Goal: Task Accomplishment & Management: Complete application form

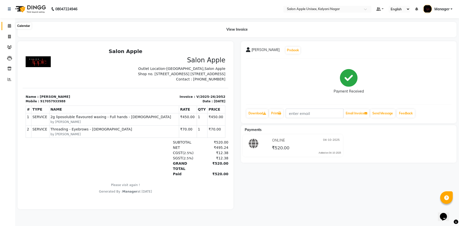
click at [9, 26] on icon at bounding box center [9, 26] width 3 height 4
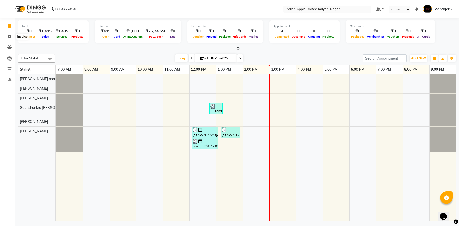
click at [9, 36] on icon at bounding box center [9, 37] width 3 height 4
select select "119"
select select "service"
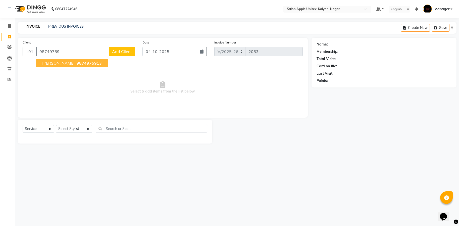
click at [72, 63] on button "[PERSON_NAME] 98749759 13" at bounding box center [72, 63] width 72 height 8
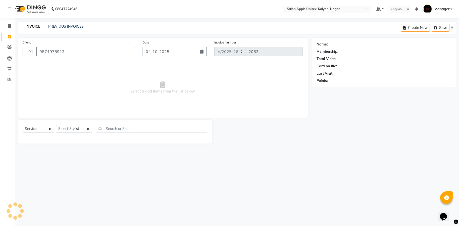
type input "9874975913"
click at [69, 126] on select "Select Stylist [PERSON_NAME] Gaurishankra [PERSON_NAME] (Owner) [PERSON_NAME] M…" at bounding box center [74, 129] width 36 height 8
select select "93409"
click at [56, 125] on select "Select Stylist [PERSON_NAME] Gaurishankra [PERSON_NAME] (Owner) [PERSON_NAME] M…" at bounding box center [74, 129] width 36 height 8
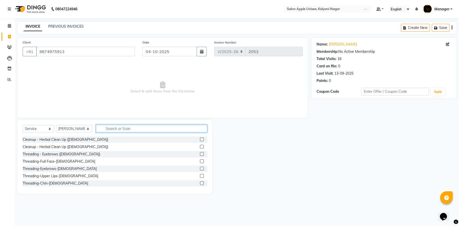
click at [148, 127] on input "text" at bounding box center [151, 129] width 111 height 8
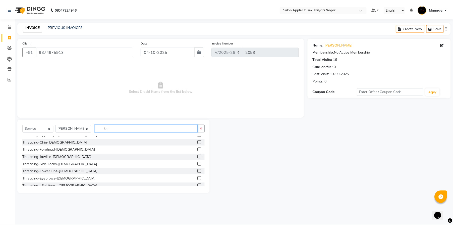
scroll to position [38, 0]
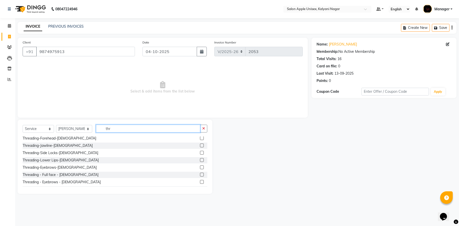
type input "thr"
click at [200, 180] on label at bounding box center [202, 182] width 4 height 4
click at [200, 180] on input "checkbox" at bounding box center [201, 181] width 3 height 3
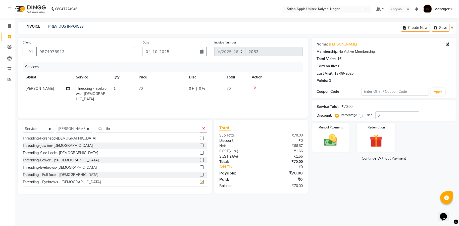
checkbox input "false"
click at [335, 143] on img at bounding box center [330, 140] width 21 height 15
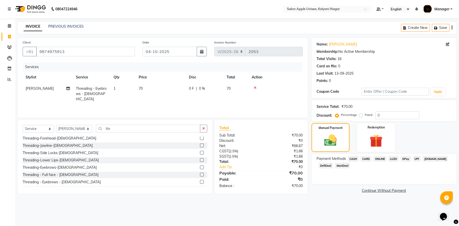
click at [377, 159] on span "ONLINE" at bounding box center [379, 159] width 13 height 6
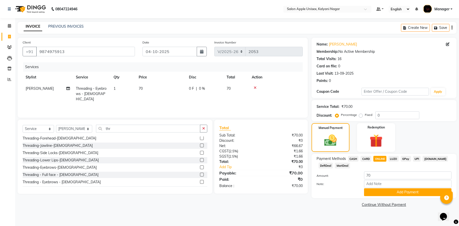
click at [380, 193] on button "Add Payment" at bounding box center [407, 192] width 87 height 8
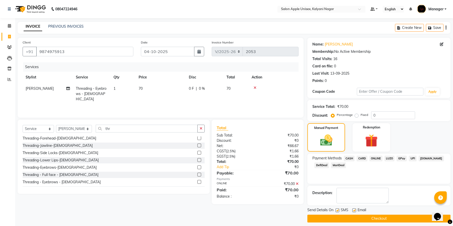
scroll to position [4, 0]
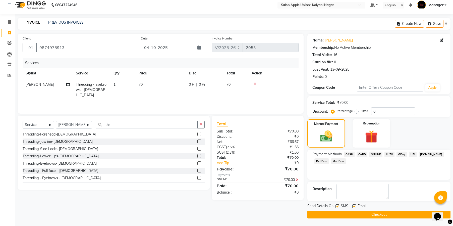
click at [373, 213] on button "Checkout" at bounding box center [379, 215] width 143 height 8
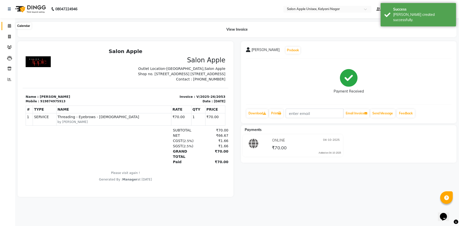
click at [10, 25] on icon at bounding box center [9, 26] width 3 height 4
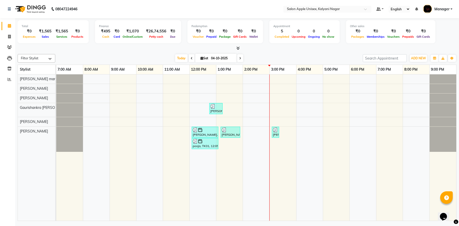
drag, startPoint x: 62, startPoint y: 225, endPoint x: 131, endPoint y: 225, distance: 68.6
click at [131, 225] on div "08047224946 Select Location × Salon Apple Unisex, Kalyani Nagar Default Panel M…" at bounding box center [229, 113] width 459 height 226
drag, startPoint x: 317, startPoint y: 36, endPoint x: 317, endPoint y: 43, distance: 6.8
click at [321, 38] on span "No show" at bounding box center [328, 37] width 15 height 4
click at [315, 47] on div at bounding box center [237, 48] width 439 height 5
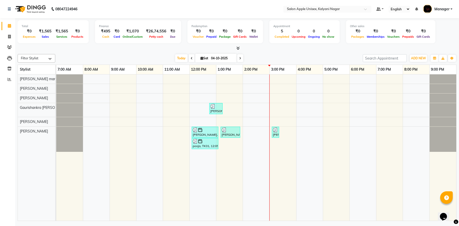
click at [315, 50] on div at bounding box center [237, 48] width 439 height 5
click at [188, 8] on nav "08047224946 Select Location × Salon Apple Unisex, Kalyani Nagar Default Panel M…" at bounding box center [229, 9] width 459 height 18
click at [9, 38] on icon at bounding box center [9, 37] width 3 height 4
select select "service"
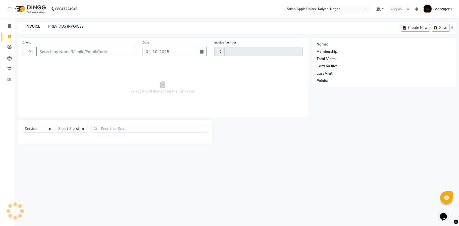
type input "2054"
select select "119"
click at [86, 52] on input "Client" at bounding box center [85, 52] width 99 height 10
type input "9988662233"
click at [122, 54] on button "Add Client" at bounding box center [122, 52] width 26 height 10
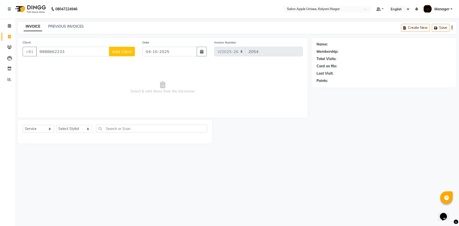
select select "22"
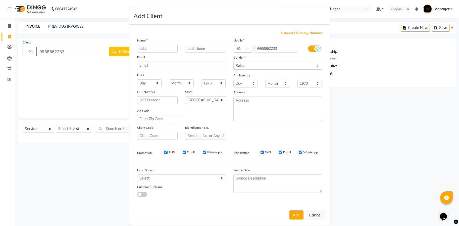
type input "asta"
click at [316, 68] on select "Select [DEMOGRAPHIC_DATA] [DEMOGRAPHIC_DATA] Other Prefer Not To Say" at bounding box center [277, 66] width 89 height 8
select select "[DEMOGRAPHIC_DATA]"
click at [233, 62] on select "Select [DEMOGRAPHIC_DATA] [DEMOGRAPHIC_DATA] Other Prefer Not To Say" at bounding box center [277, 66] width 89 height 8
click at [296, 215] on button "Add" at bounding box center [296, 214] width 14 height 9
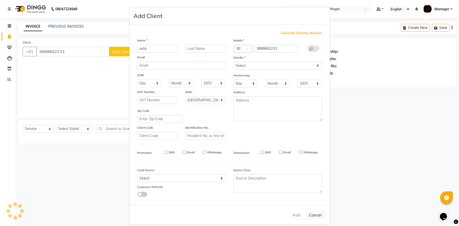
select select
select select "null"
select select
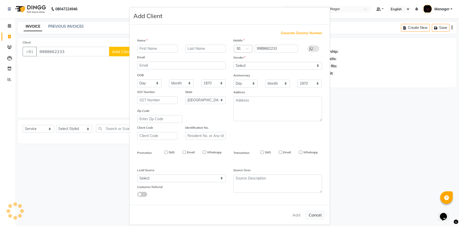
select select
checkbox input "false"
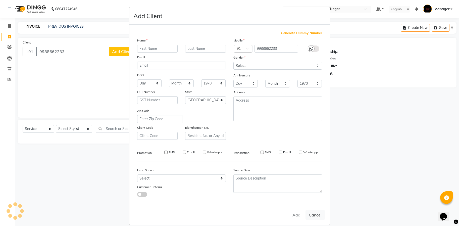
checkbox input "false"
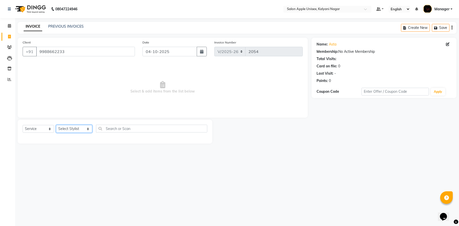
click at [85, 131] on select "Select Stylist [PERSON_NAME] Gaurishankra [PERSON_NAME] (Owner) [PERSON_NAME] M…" at bounding box center [74, 129] width 36 height 8
select select "67553"
click at [56, 125] on select "Select Stylist [PERSON_NAME] Gaurishankra [PERSON_NAME] (Owner) [PERSON_NAME] M…" at bounding box center [74, 129] width 36 height 8
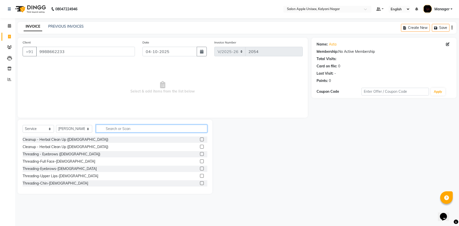
click at [121, 127] on input "text" at bounding box center [151, 129] width 111 height 8
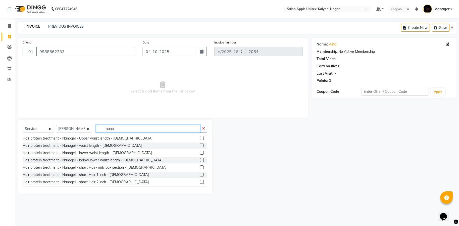
scroll to position [151, 0]
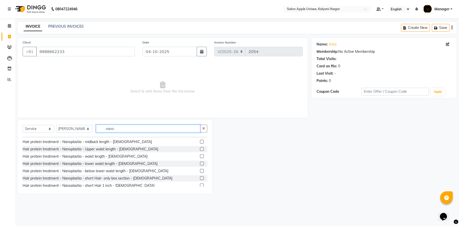
type input "nano"
click at [99, 186] on div "Hair protein treatment - Nanoplastia - short Hair 1 inch - [DEMOGRAPHIC_DATA]" at bounding box center [89, 185] width 132 height 5
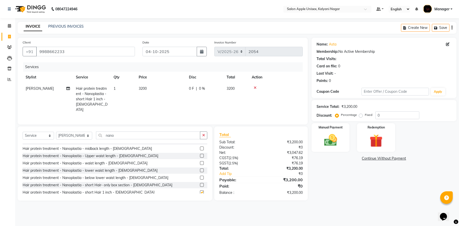
checkbox input "false"
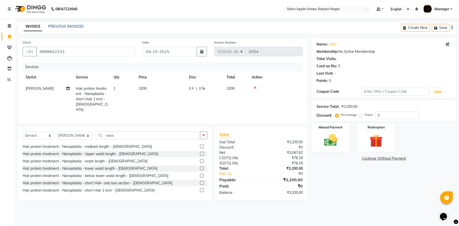
scroll to position [113, 0]
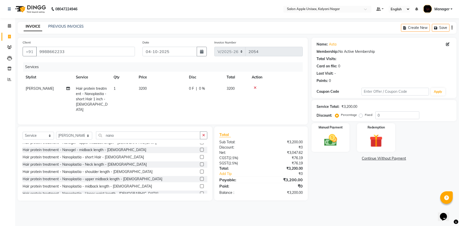
click at [255, 88] on icon at bounding box center [255, 88] width 3 height 4
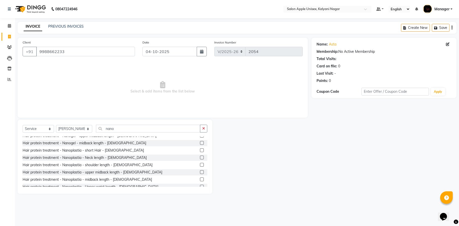
click at [101, 160] on div "Hair protein treatment - Nanoplastia - Neck length - [DEMOGRAPHIC_DATA]" at bounding box center [115, 158] width 185 height 6
click at [87, 158] on div "Hair protein treatment - Nanoplastia - Neck length - [DEMOGRAPHIC_DATA]" at bounding box center [85, 157] width 124 height 5
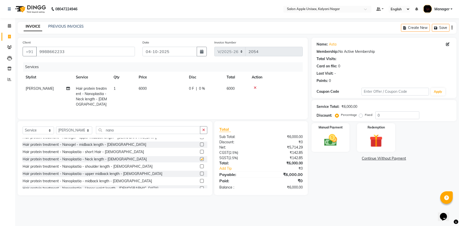
checkbox input "false"
click at [83, 147] on div "Hair protein treatment - Nanogel - midback length - [DEMOGRAPHIC_DATA]" at bounding box center [85, 144] width 124 height 5
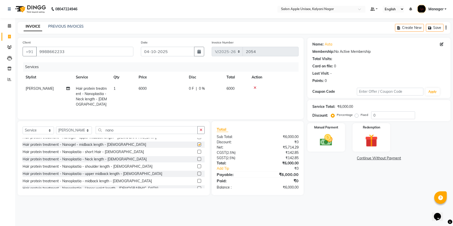
checkbox input "false"
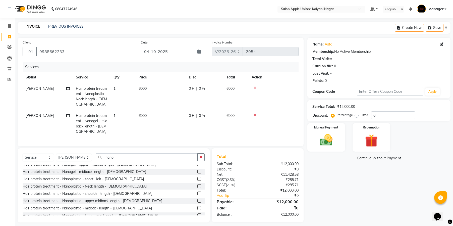
click at [255, 113] on icon at bounding box center [255, 115] width 3 height 4
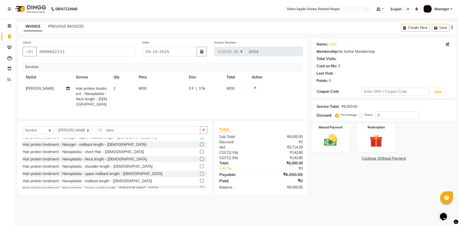
click at [255, 86] on icon at bounding box center [255, 88] width 3 height 4
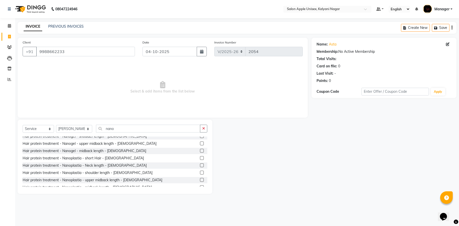
scroll to position [98, 0]
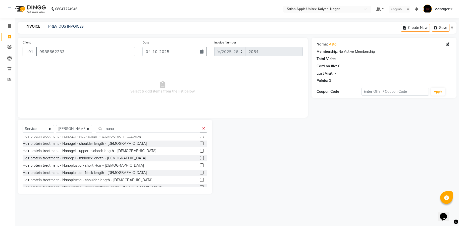
click at [85, 143] on div "Hair protein treatment - Nanogel - shoulder length - [DEMOGRAPHIC_DATA]" at bounding box center [85, 143] width 124 height 5
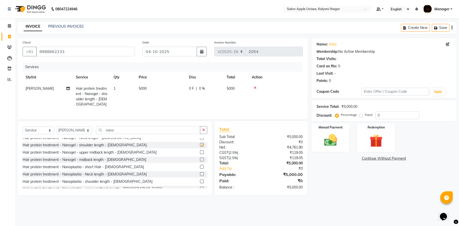
checkbox input "false"
click at [117, 128] on input "nano" at bounding box center [148, 130] width 104 height 8
type input "n"
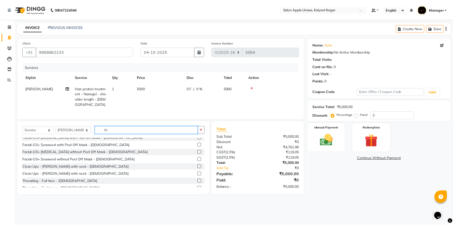
scroll to position [54, 0]
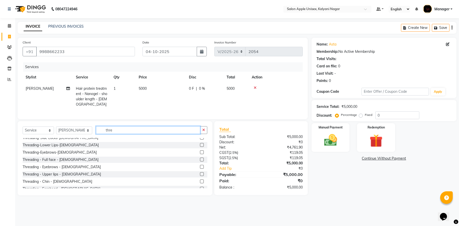
type input "thre"
click at [53, 165] on div "Threading - Eyebrows - [DEMOGRAPHIC_DATA]" at bounding box center [62, 166] width 78 height 5
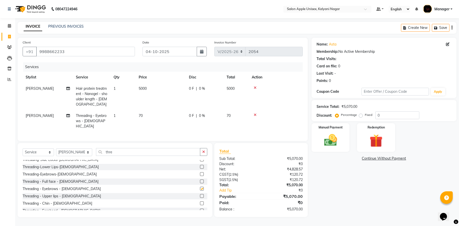
checkbox input "false"
click at [321, 128] on label "Manual Payment" at bounding box center [331, 127] width 24 height 5
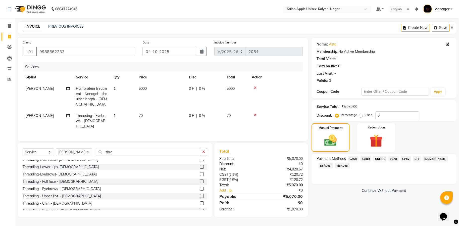
click at [366, 159] on span "CARD" at bounding box center [366, 159] width 11 height 6
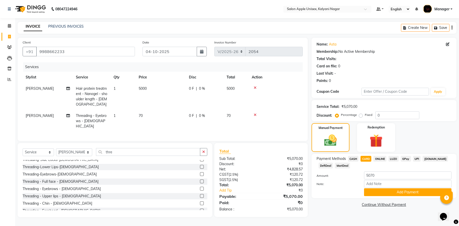
click at [417, 191] on button "Add Payment" at bounding box center [407, 192] width 87 height 8
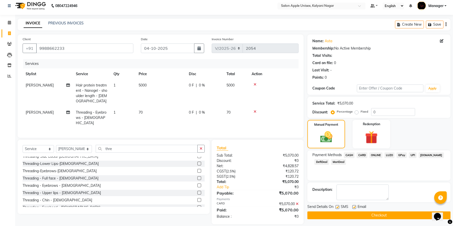
scroll to position [4, 0]
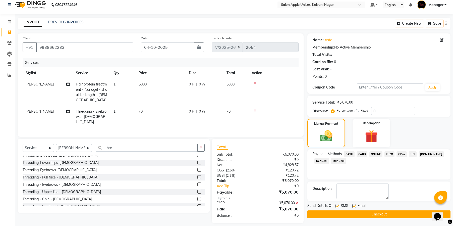
click at [376, 214] on button "Checkout" at bounding box center [379, 214] width 143 height 8
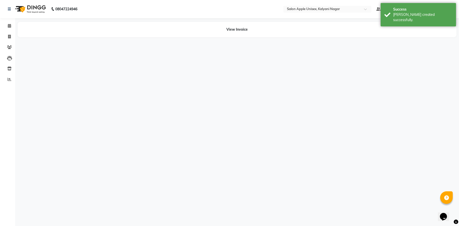
click at [0, 225] on aside "Calendar Invoice Clients Leads Inventory Reports Completed InProgress Upcoming …" at bounding box center [7, 113] width 15 height 226
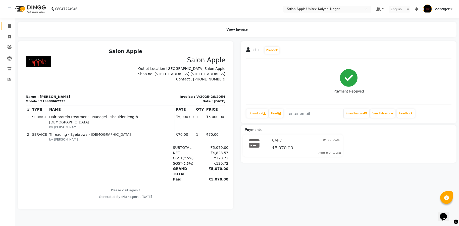
click at [8, 22] on link "Calendar" at bounding box center [8, 26] width 12 height 8
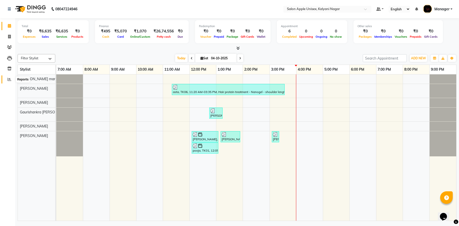
click at [8, 79] on icon at bounding box center [10, 79] width 4 height 4
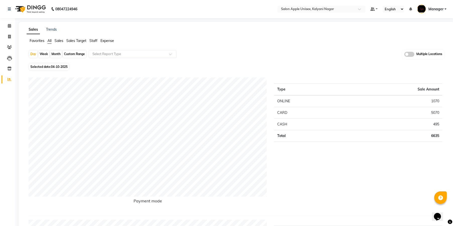
click at [34, 51] on div "Day" at bounding box center [33, 54] width 8 height 7
select select "10"
select select "2025"
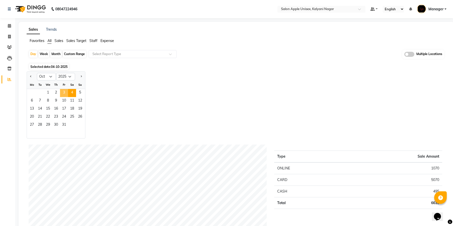
click at [64, 91] on span "3" at bounding box center [64, 93] width 8 height 8
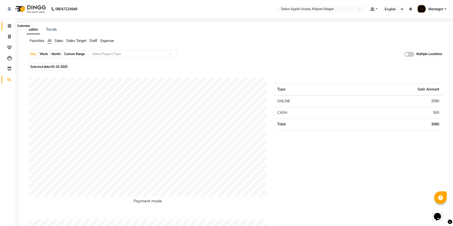
click at [9, 25] on icon at bounding box center [9, 26] width 3 height 4
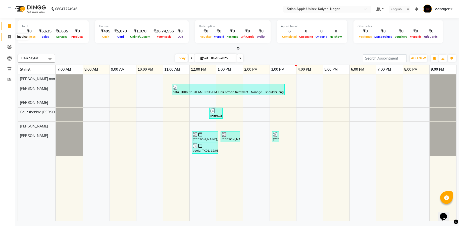
click at [10, 38] on icon at bounding box center [9, 37] width 3 height 4
select select "service"
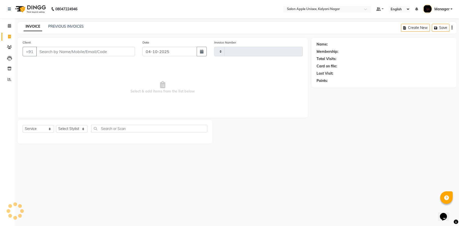
type input "2055"
select select "119"
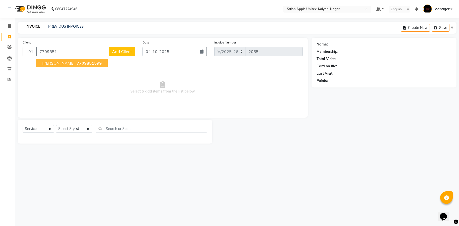
click at [77, 65] on span "7709851" at bounding box center [86, 63] width 18 height 5
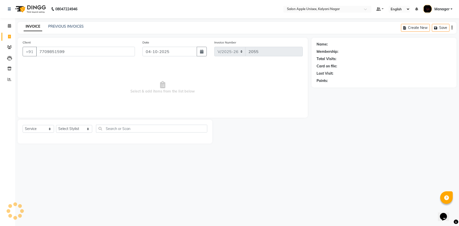
type input "7709851599"
select select "1: Object"
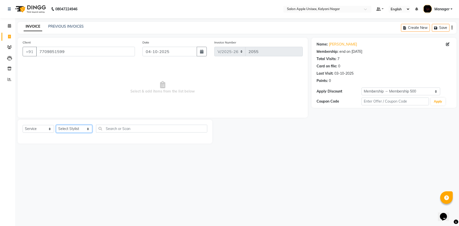
click at [83, 130] on select "Select Stylist [PERSON_NAME] Gaurishankra [PERSON_NAME] (Owner) [PERSON_NAME] M…" at bounding box center [74, 129] width 36 height 8
click at [113, 130] on input "text" at bounding box center [151, 129] width 111 height 8
type input "s"
click at [84, 128] on select "Select Stylist [PERSON_NAME] Gaurishankra [PERSON_NAME] (Owner) [PERSON_NAME] M…" at bounding box center [74, 129] width 36 height 8
select select "67553"
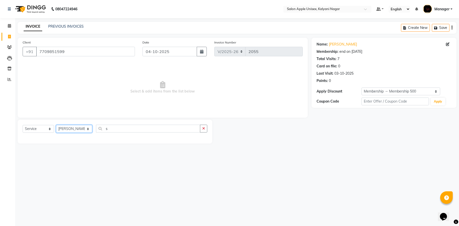
click at [56, 125] on select "Select Stylist [PERSON_NAME] Gaurishankra [PERSON_NAME] (Owner) [PERSON_NAME] M…" at bounding box center [74, 129] width 36 height 8
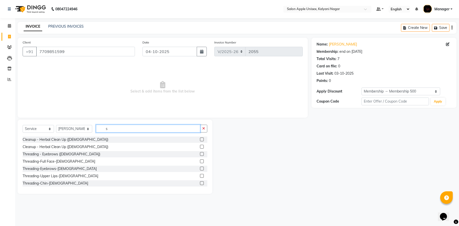
click at [119, 132] on input "s" at bounding box center [148, 129] width 104 height 8
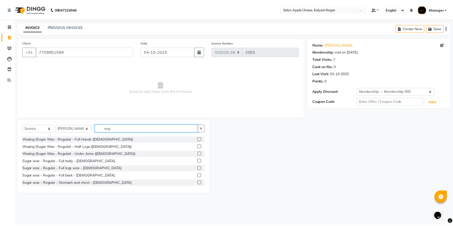
scroll to position [15, 0]
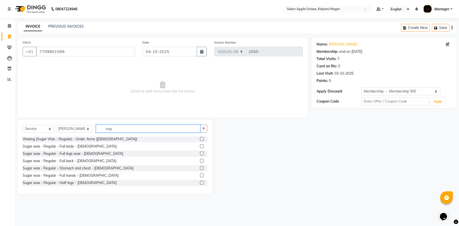
type input "sug"
click at [79, 155] on div "Sugar wax - Regular - Full legs wax - [DEMOGRAPHIC_DATA]" at bounding box center [73, 153] width 101 height 5
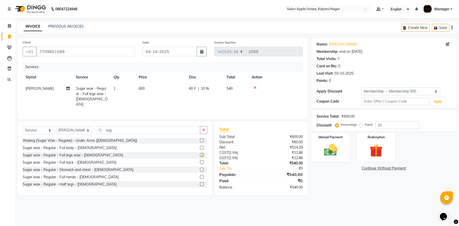
checkbox input "false"
click at [325, 143] on img at bounding box center [330, 149] width 21 height 15
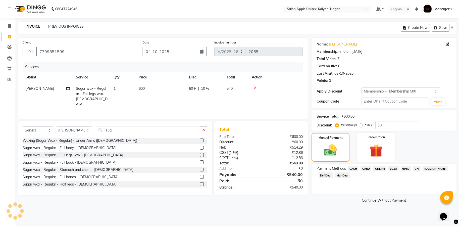
click at [383, 168] on span "ONLINE" at bounding box center [379, 169] width 13 height 6
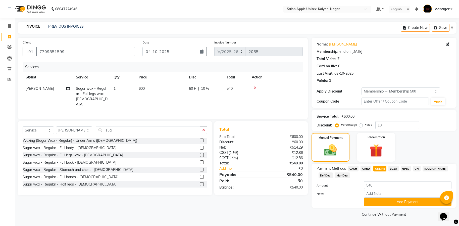
click at [393, 200] on button "Add Payment" at bounding box center [407, 202] width 87 height 8
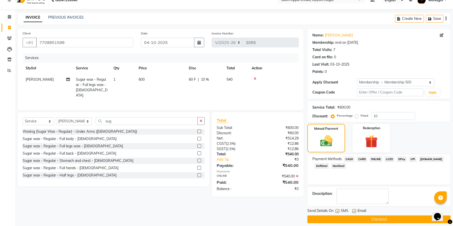
scroll to position [14, 0]
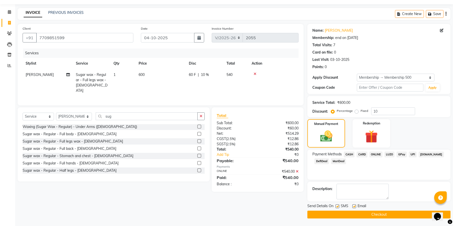
click at [386, 211] on button "Checkout" at bounding box center [379, 215] width 143 height 8
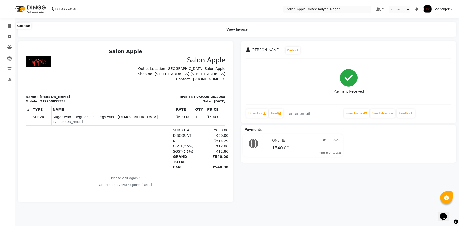
click at [11, 25] on icon at bounding box center [9, 26] width 3 height 4
